Goal: Find contact information: Find contact information

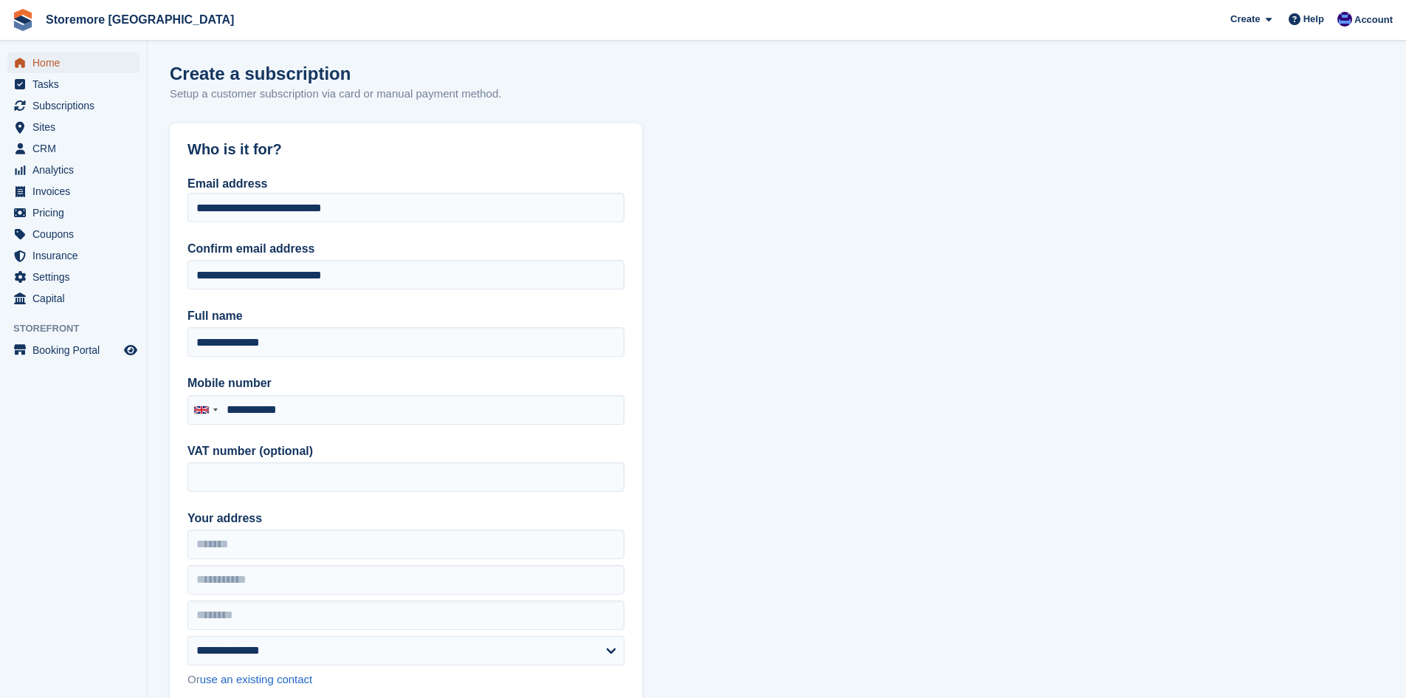
click at [35, 68] on span "Home" at bounding box center [76, 62] width 89 height 21
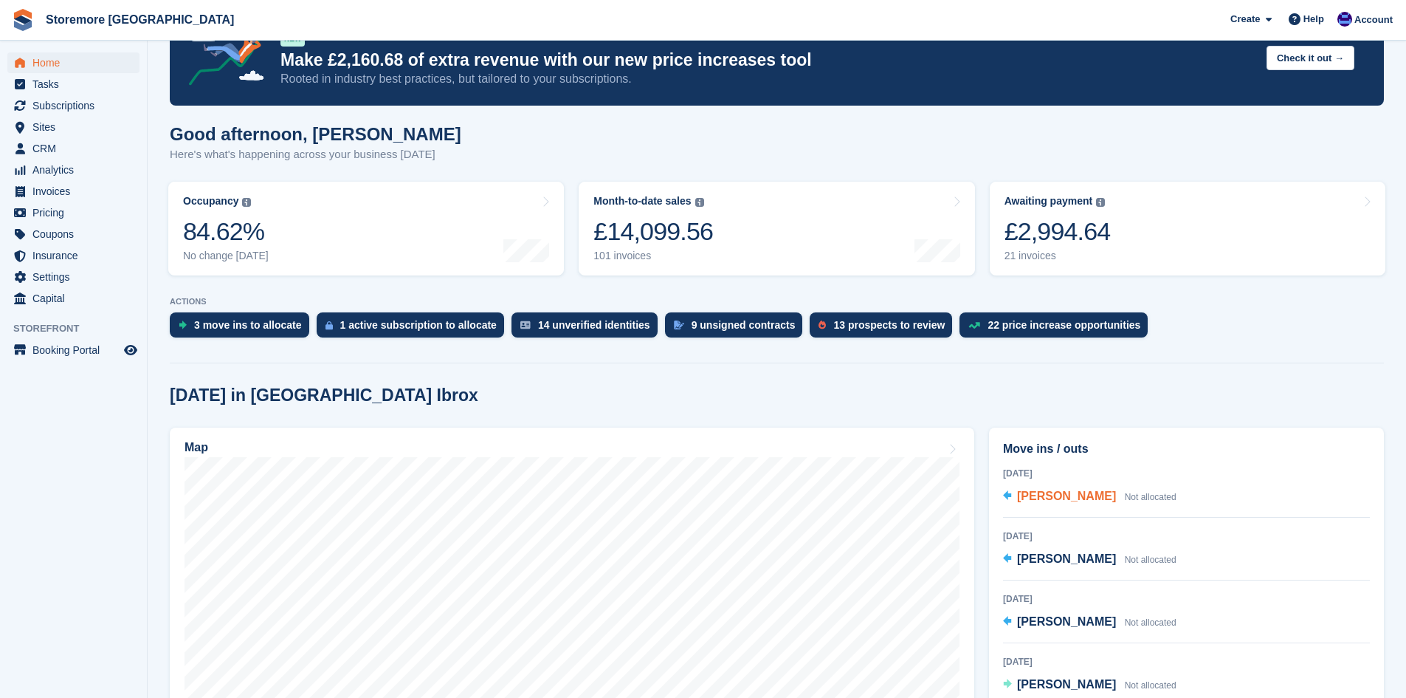
scroll to position [148, 0]
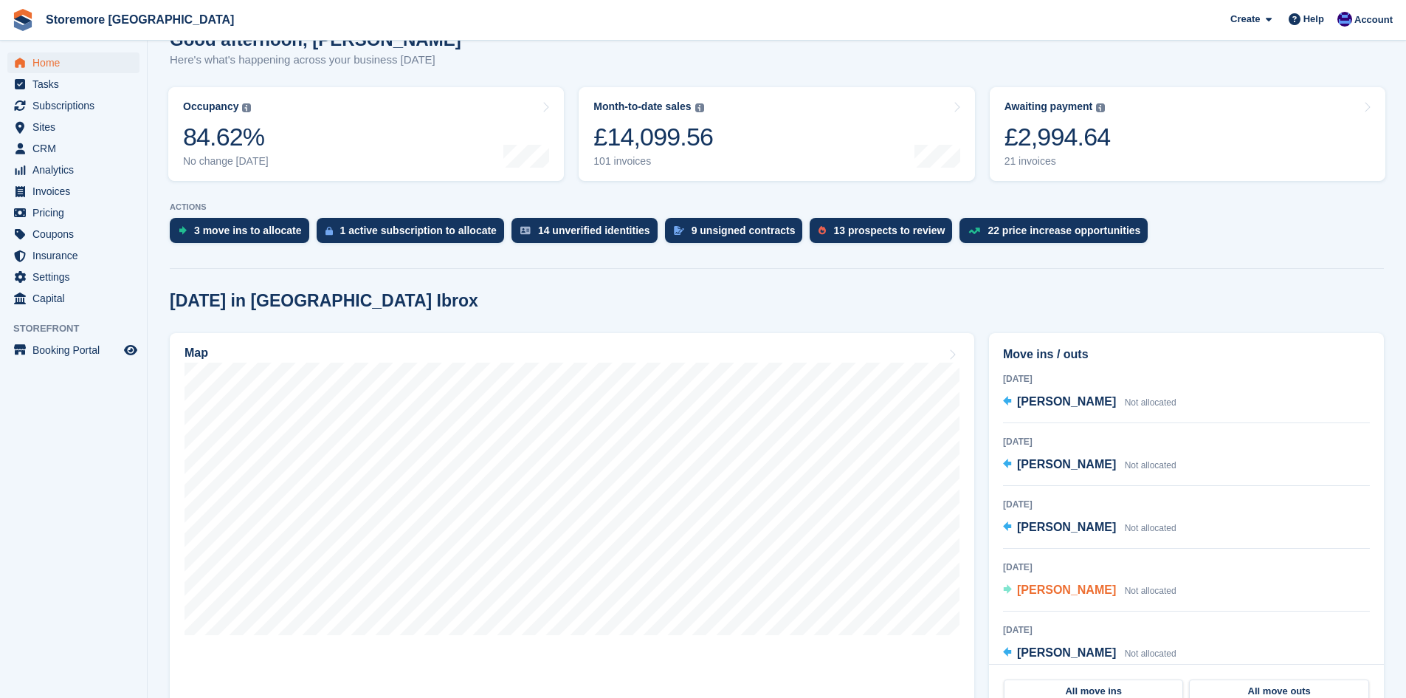
click at [1080, 592] on span "[PERSON_NAME]" at bounding box center [1066, 589] width 99 height 13
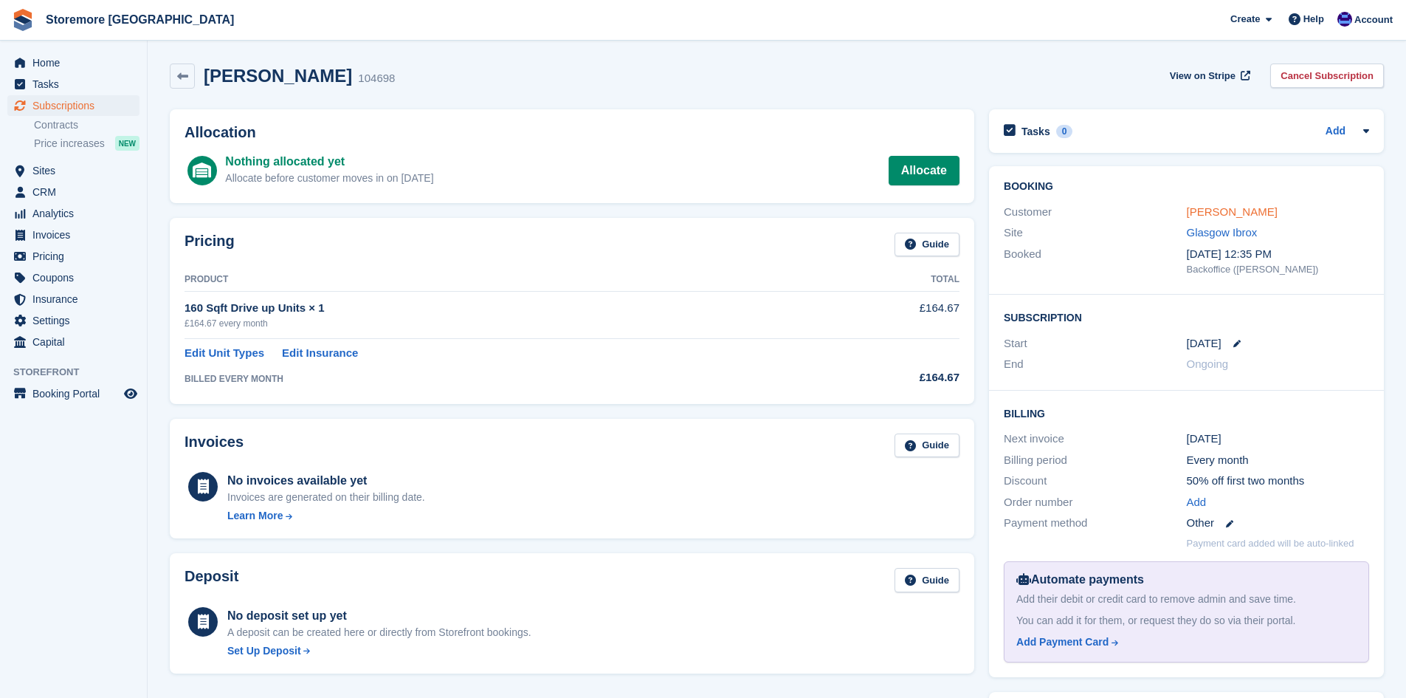
click at [1217, 216] on link "[PERSON_NAME]" at bounding box center [1232, 211] width 91 height 13
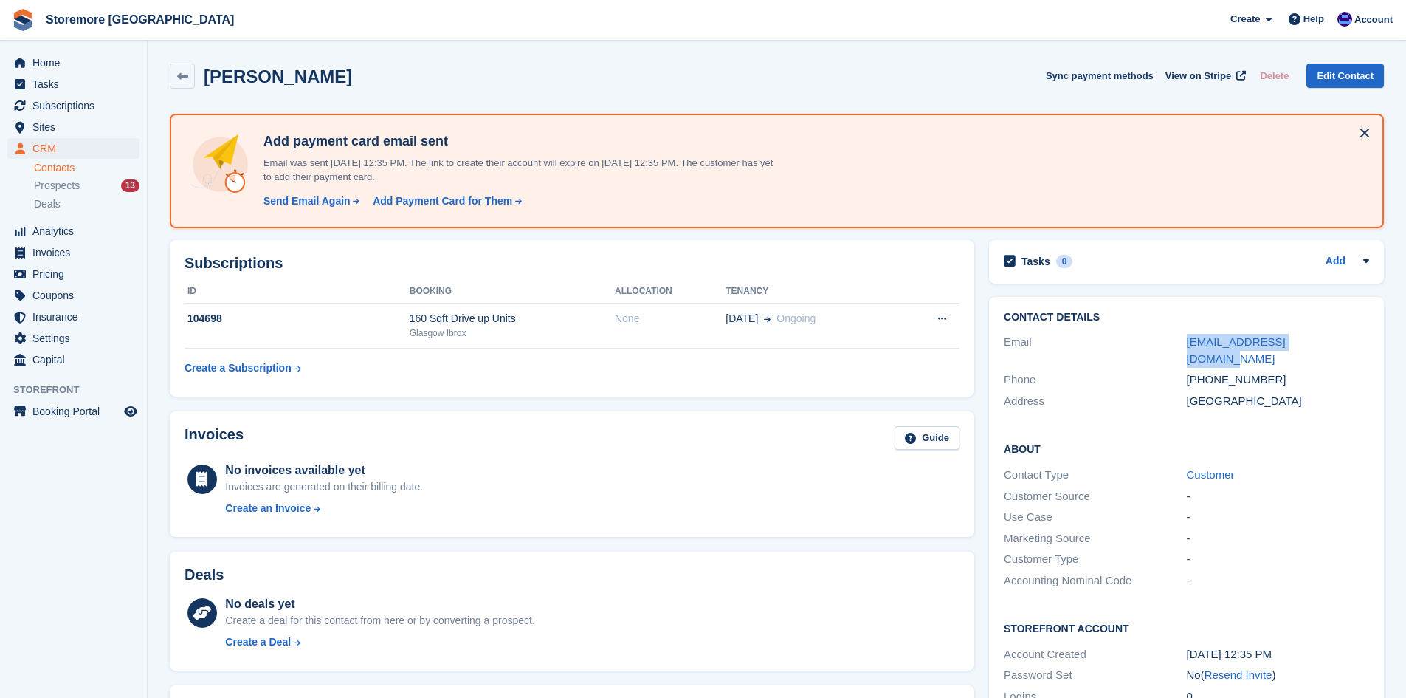
drag, startPoint x: 1304, startPoint y: 342, endPoint x: 1185, endPoint y: 348, distance: 119.8
click at [1185, 348] on div "Email mcmurraybarry@gmail.com" at bounding box center [1186, 350] width 365 height 38
copy div "mcmurraybarry@gmail.com"
click at [1230, 346] on link "mcmurraybarry@gmail.com" at bounding box center [1236, 350] width 99 height 30
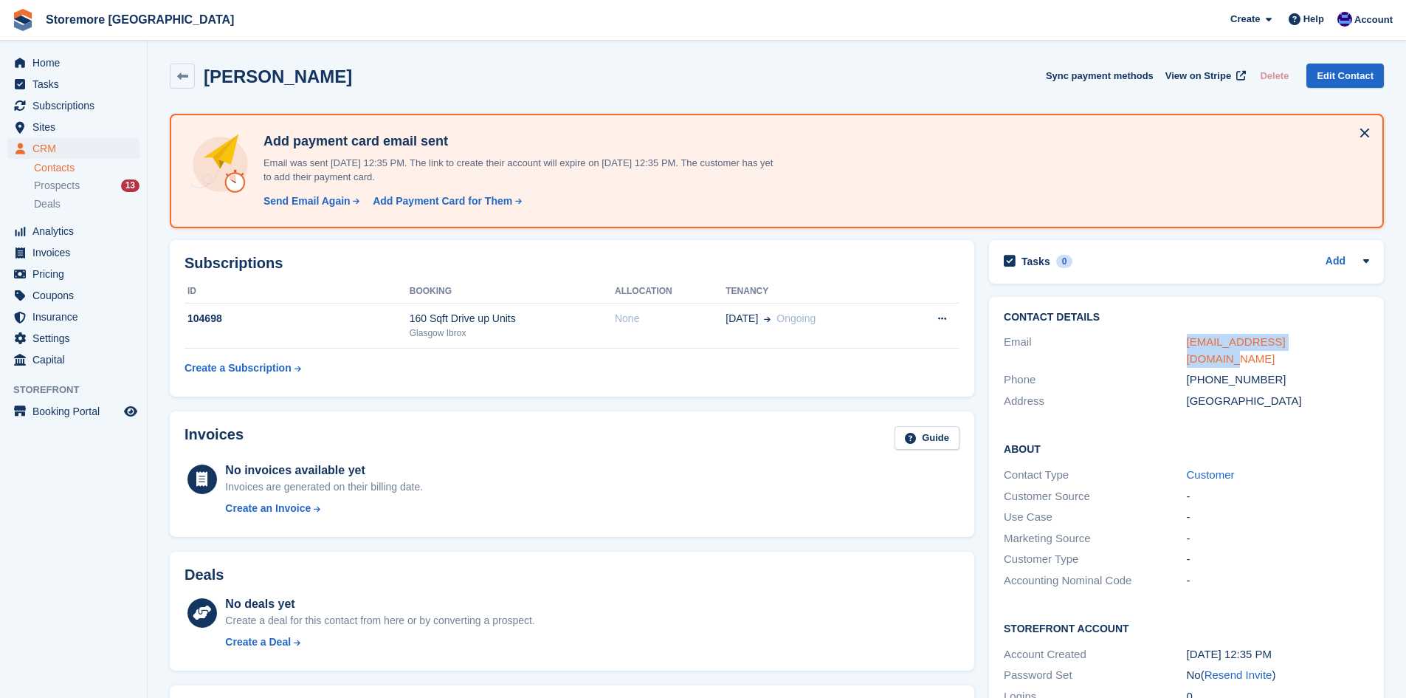
click at [1230, 346] on link "mcmurraybarry@gmail.com" at bounding box center [1236, 350] width 99 height 30
drag, startPoint x: 1220, startPoint y: 374, endPoint x: 1259, endPoint y: 387, distance: 40.6
click at [1223, 391] on div "Address United Kingdom" at bounding box center [1186, 401] width 365 height 21
drag, startPoint x: 1335, startPoint y: 344, endPoint x: 1172, endPoint y: 340, distance: 163.2
click at [1172, 340] on div "Email mcmurraybarry@gmail.com" at bounding box center [1186, 350] width 365 height 38
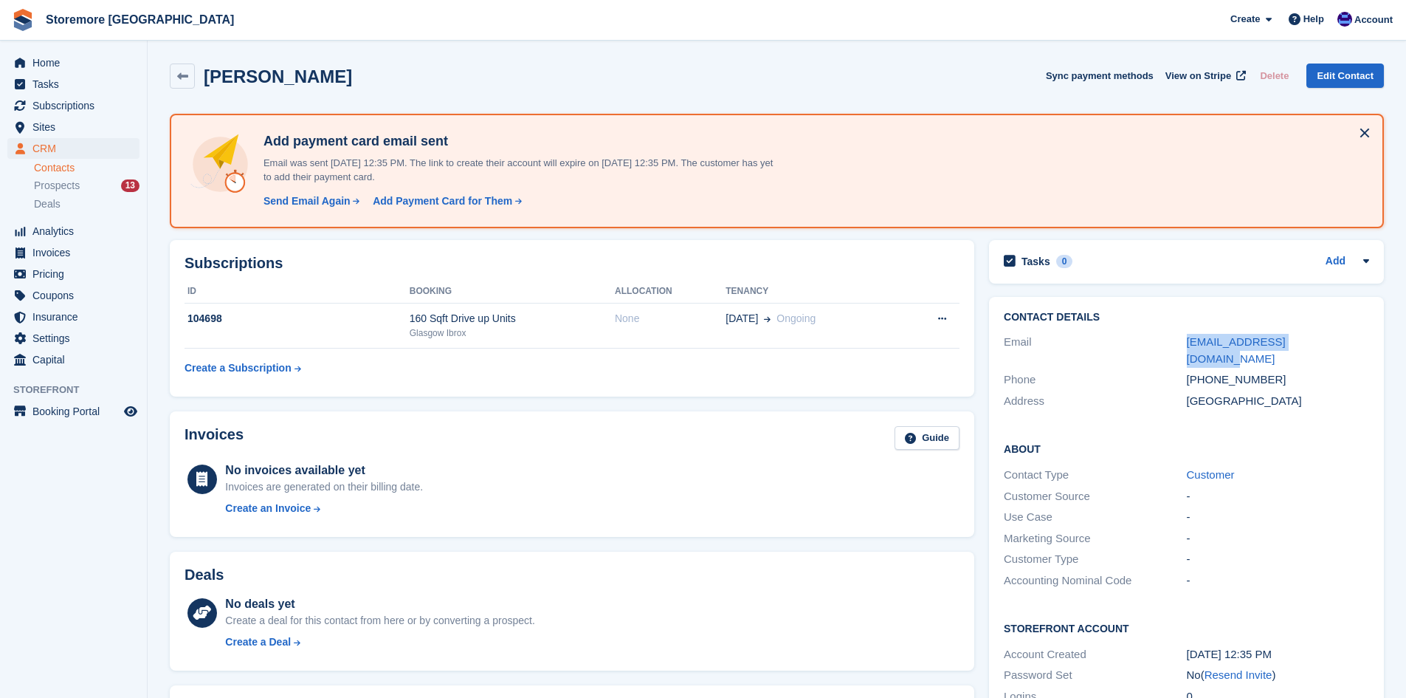
copy div "mcmurraybarry@gmail.com"
click at [62, 69] on span "Home" at bounding box center [76, 62] width 89 height 21
